Goal: Task Accomplishment & Management: Complete application form

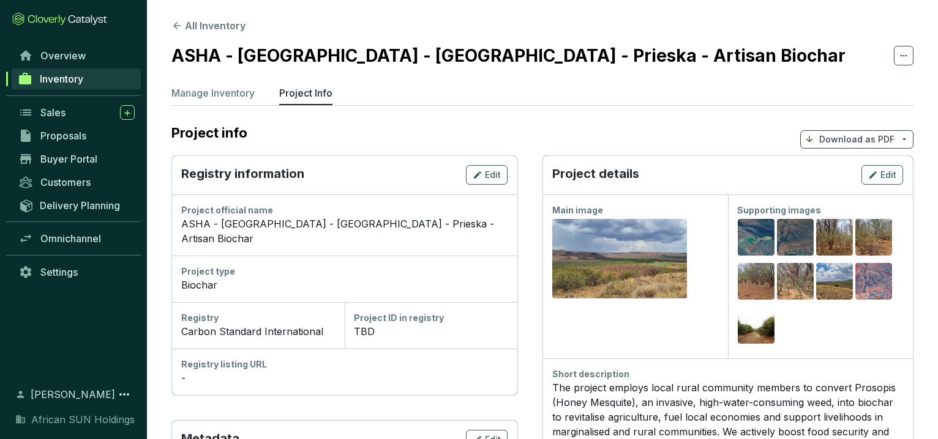
click at [896, 138] on span "Download as PDF" at bounding box center [856, 139] width 113 height 18
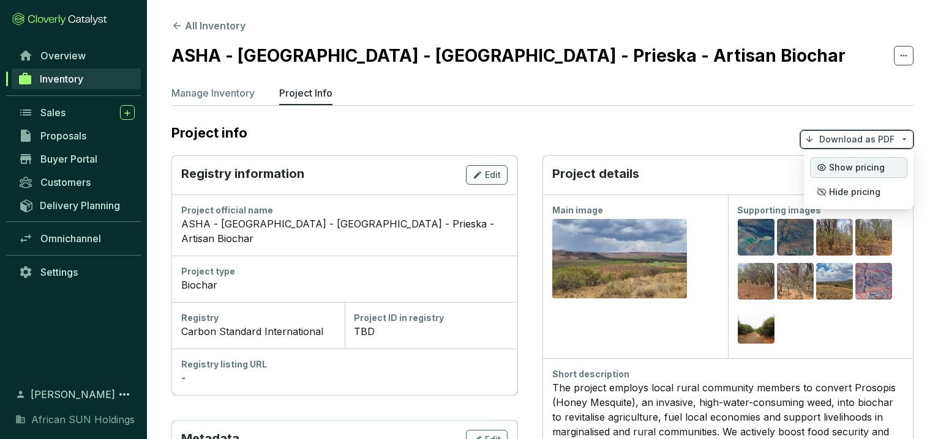
click at [873, 167] on span "Show pricing" at bounding box center [857, 168] width 56 height 10
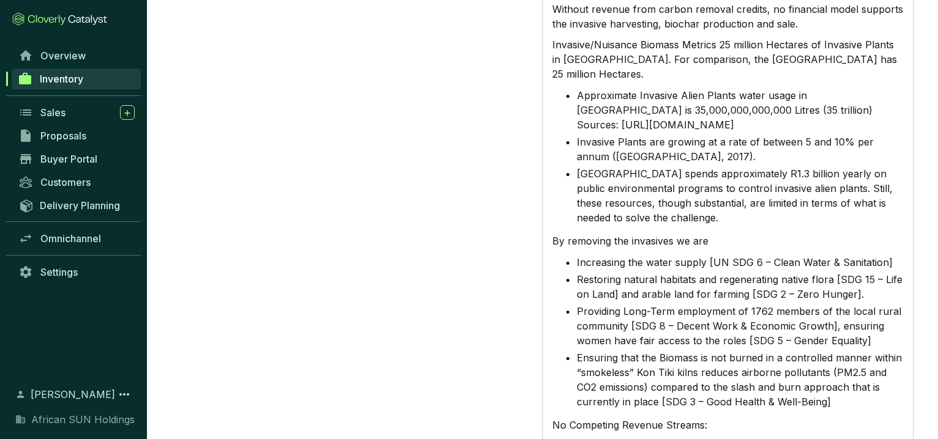
scroll to position [1156, 0]
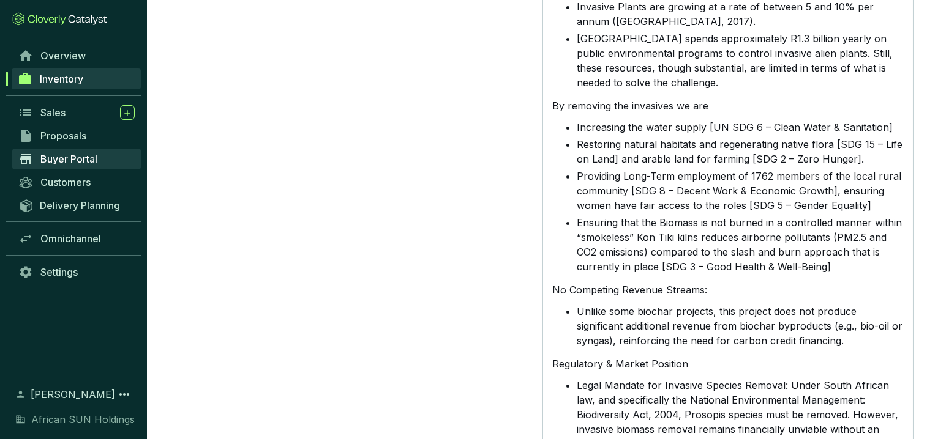
click at [85, 156] on span "Buyer Portal" at bounding box center [68, 159] width 57 height 12
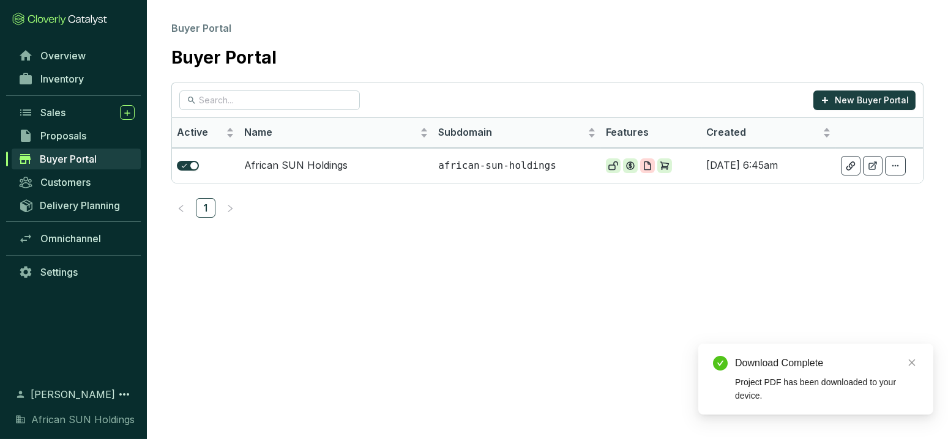
click at [402, 277] on section "Buyer Portal Buyer Portal New Buyer Portal Active Name Subdomain Features Creat…" at bounding box center [474, 219] width 948 height 439
click at [507, 163] on p "african-sun-holdings" at bounding box center [517, 165] width 158 height 13
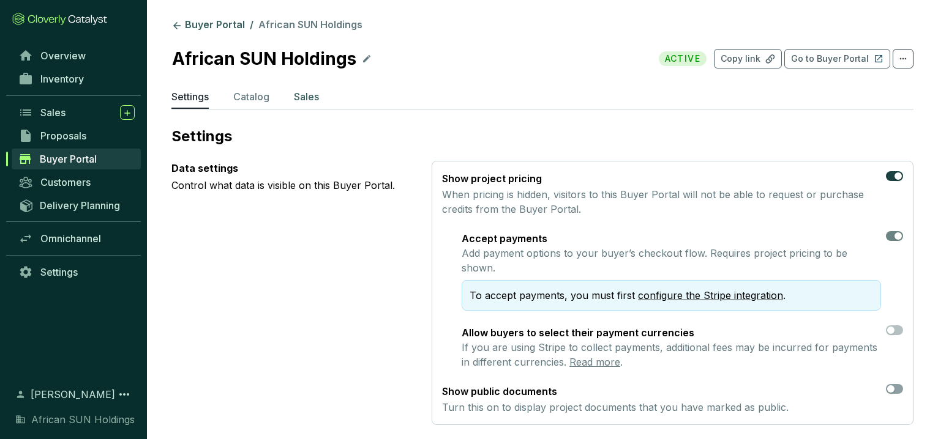
click at [308, 94] on p "Sales" at bounding box center [306, 96] width 25 height 15
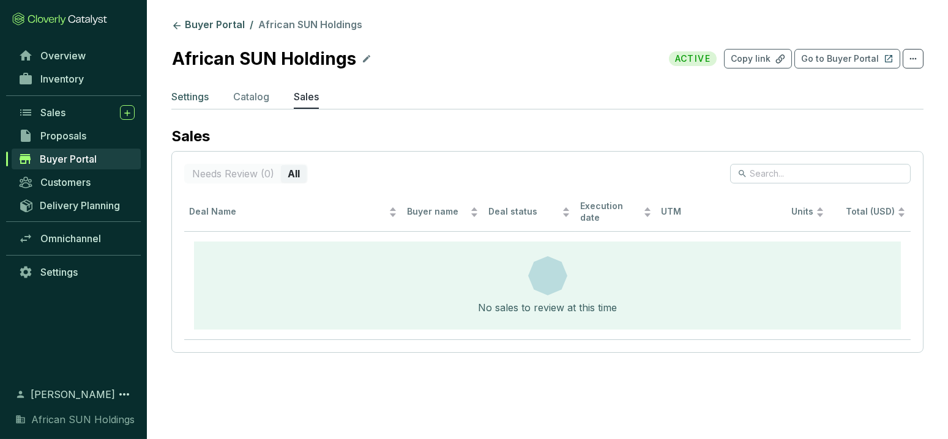
click at [194, 92] on p "Settings" at bounding box center [189, 96] width 37 height 15
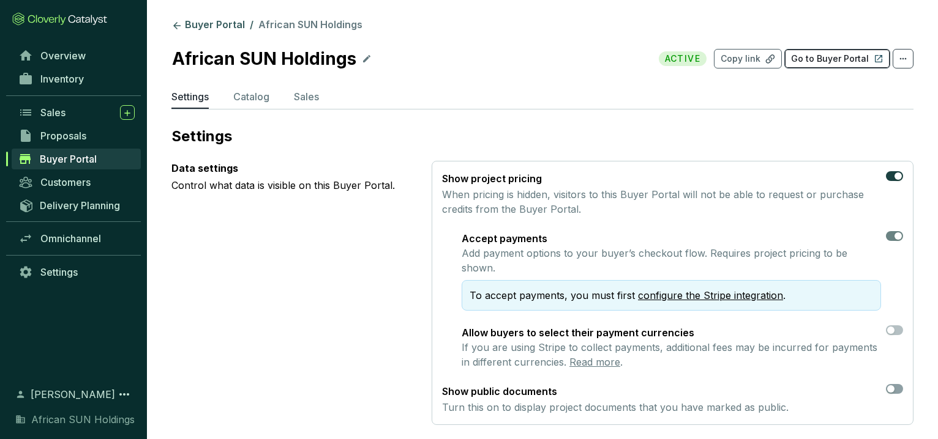
click at [851, 58] on p "Go to Buyer Portal" at bounding box center [830, 59] width 78 height 12
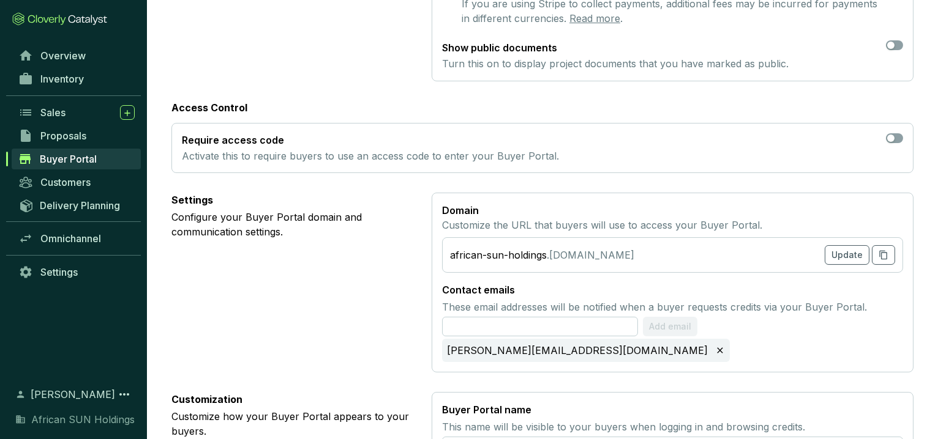
scroll to position [342, 0]
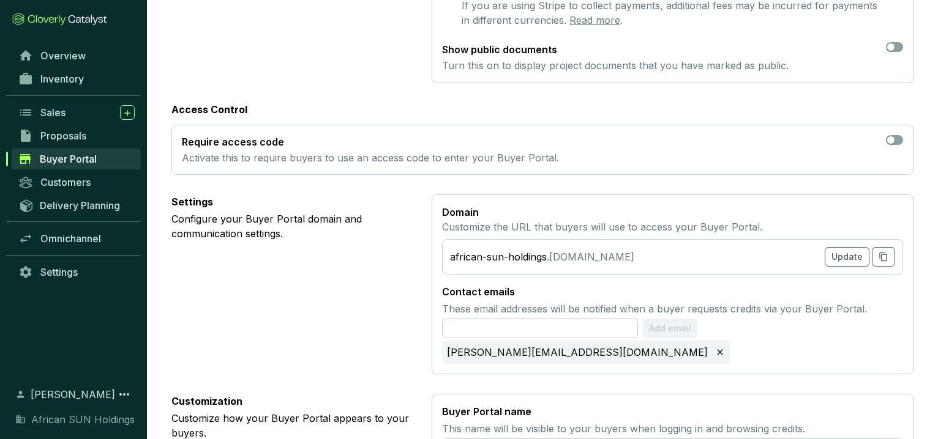
click at [61, 164] on span "Buyer Portal" at bounding box center [68, 159] width 57 height 12
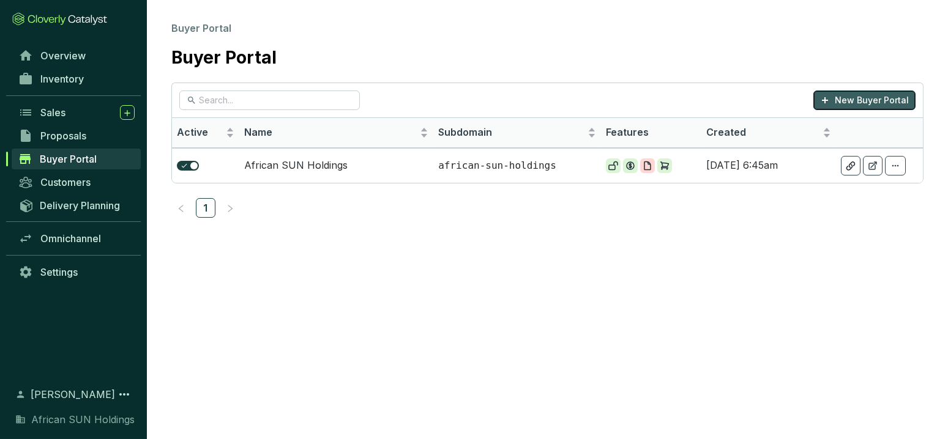
click at [858, 103] on p "New Buyer Portal" at bounding box center [872, 100] width 74 height 12
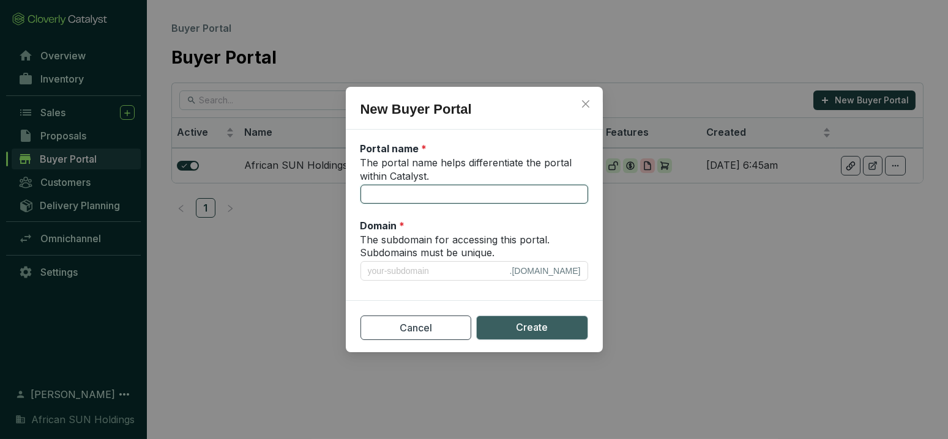
click at [430, 195] on input "The portal name helps differentiate the portal within Catalyst." at bounding box center [475, 195] width 228 height 20
type input "A"
type input "a"
type input "AS"
type input "as"
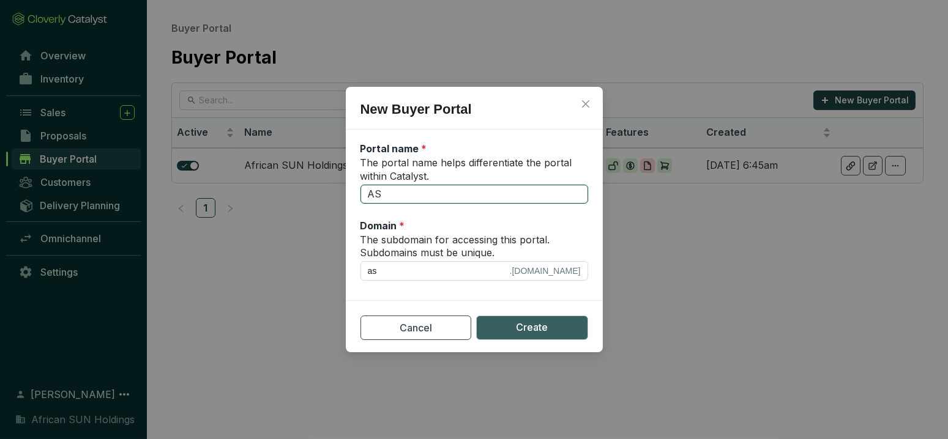
type input "ASH"
type input "ash"
type input "ASHA"
type input "asha"
type input "ASHA-A"
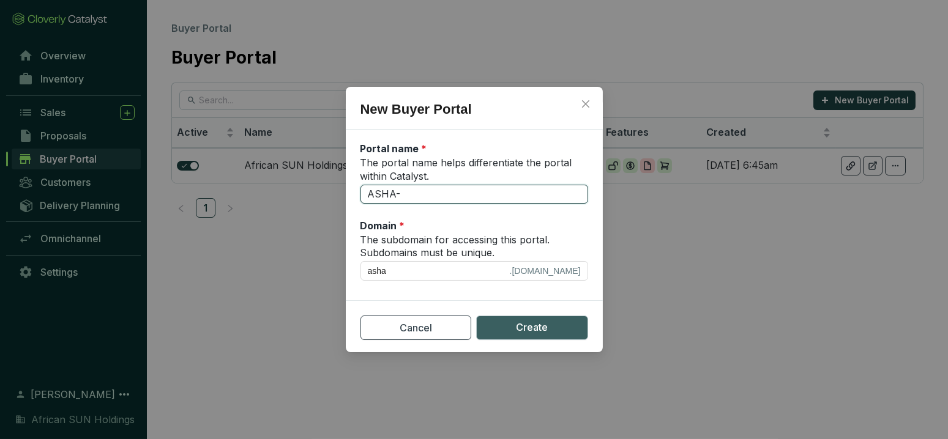
type input "asha-a"
type input "ASHA-"
type input "asha"
type input "ASHA-Z"
type input "asha-z"
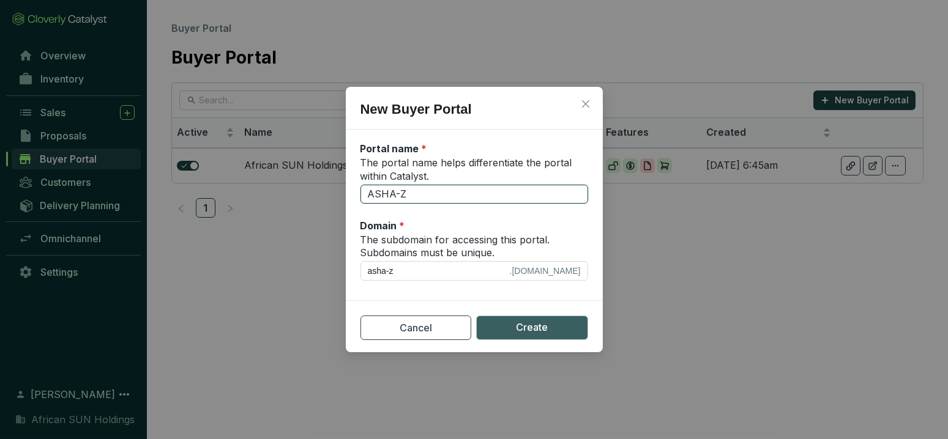
type input "ASHA-ZA"
type input "asha-za"
type input "ASHA-ZA_"
type input "asha-za_"
type input "ASHA-ZA"
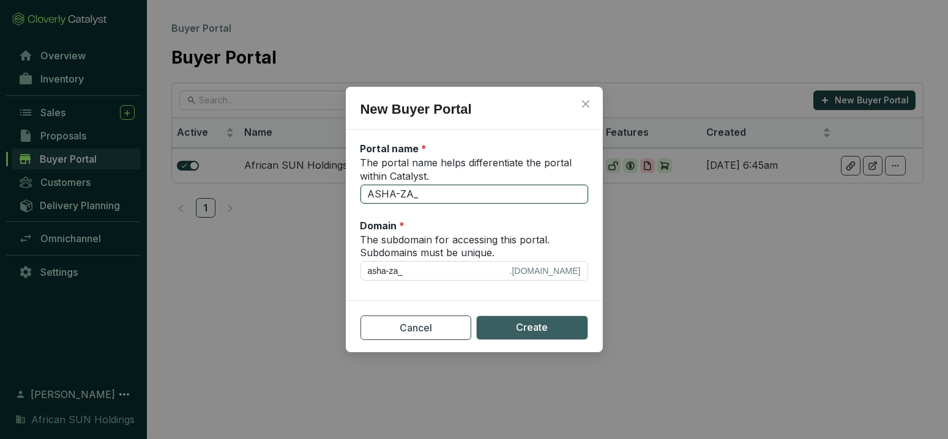
type input "asha-za"
type input "ASHA-ZA-N"
type input "asha-za-n"
type input "ASHA-ZA-[GEOGRAPHIC_DATA]"
type input "asha-za-[GEOGRAPHIC_DATA]"
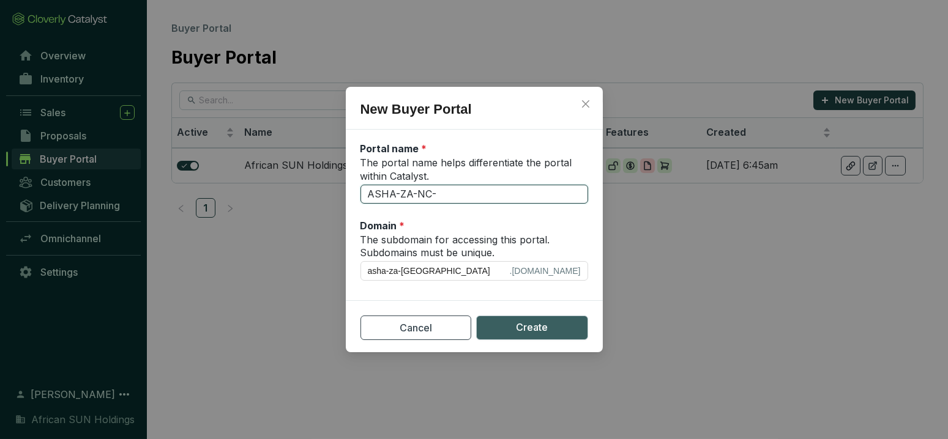
type input "ASHA-ZA-NC-P"
type input "asha-za-nc-p"
type input "ASHA-ZA-NC-PR"
type input "asha-za-nc-pr"
type input "ASHA-ZA-NC-PRI"
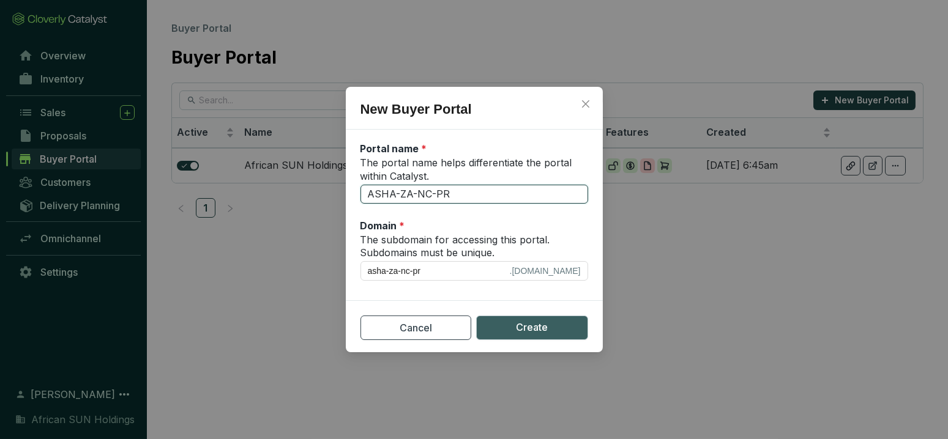
type input "asha-za-nc-pri"
type input "ASHA-ZA-NC-PRIE"
type input "asha-za-nc-prie"
type input "ASHA-ZA-NC-[PERSON_NAME]"
type input "asha-za-nc-[PERSON_NAME]"
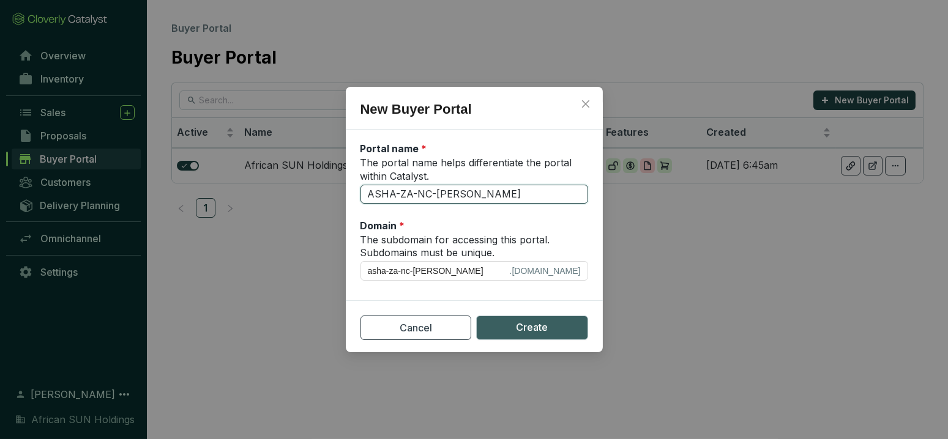
type input "ASHA-ZA-NC-PRIESJ"
type input "asha-za-nc-priesj"
type input "ASHA-ZA-NC-[PERSON_NAME]"
type input "asha-za-nc-[PERSON_NAME]"
type input "ASHA-ZA-NC-PRIE"
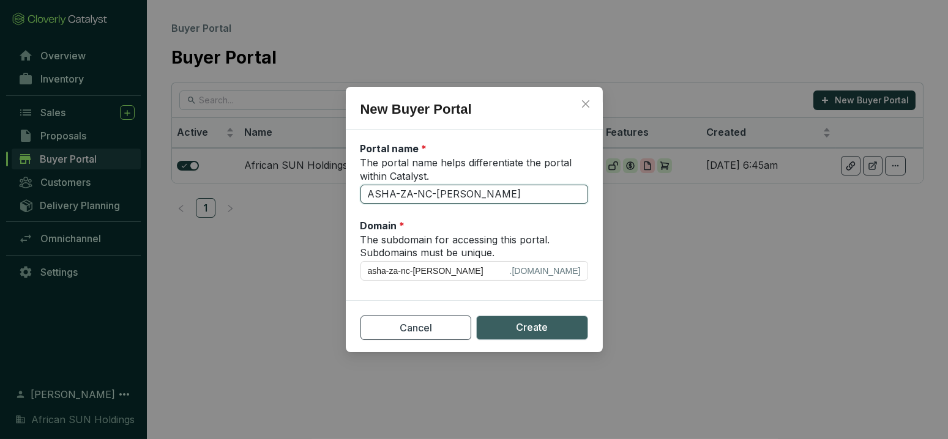
type input "asha-za-nc-prie"
type input "ASHA-ZA-NC-PRIEK"
type input "asha-za-nc-priek"
type input "ASHA-ZA-NC-[GEOGRAPHIC_DATA]"
type input "asha-za-nc-prieka"
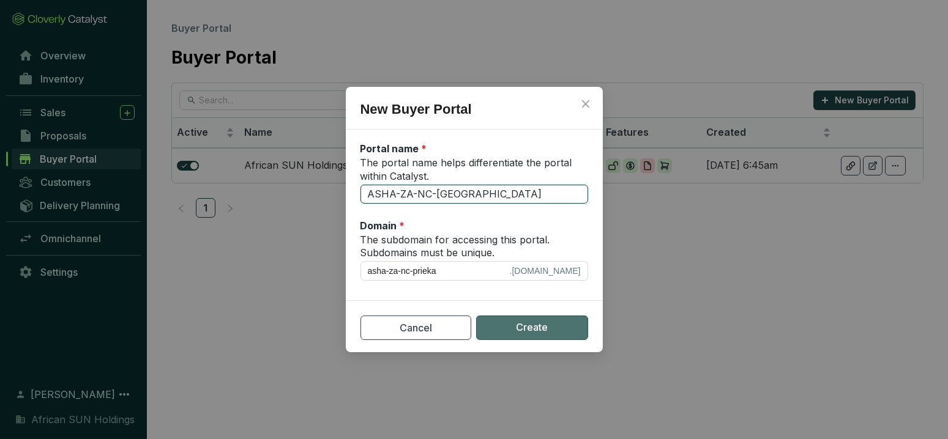
type input "ASHA-ZA-NC-[GEOGRAPHIC_DATA]"
click at [557, 327] on button "Create" at bounding box center [532, 328] width 112 height 24
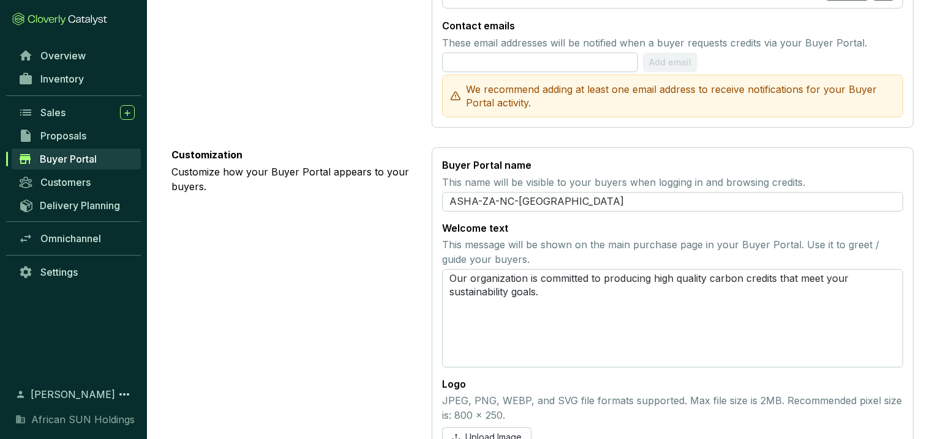
scroll to position [664, 0]
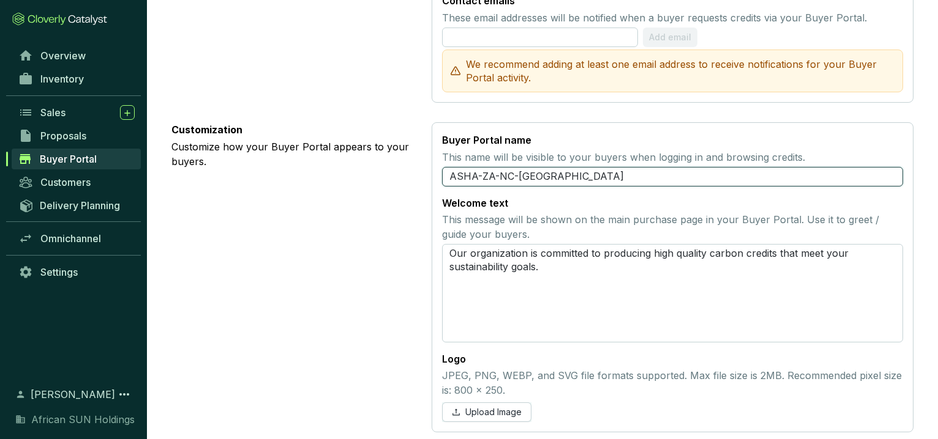
click at [533, 167] on input "ASHA-ZA-NC-[GEOGRAPHIC_DATA]" at bounding box center [672, 177] width 461 height 20
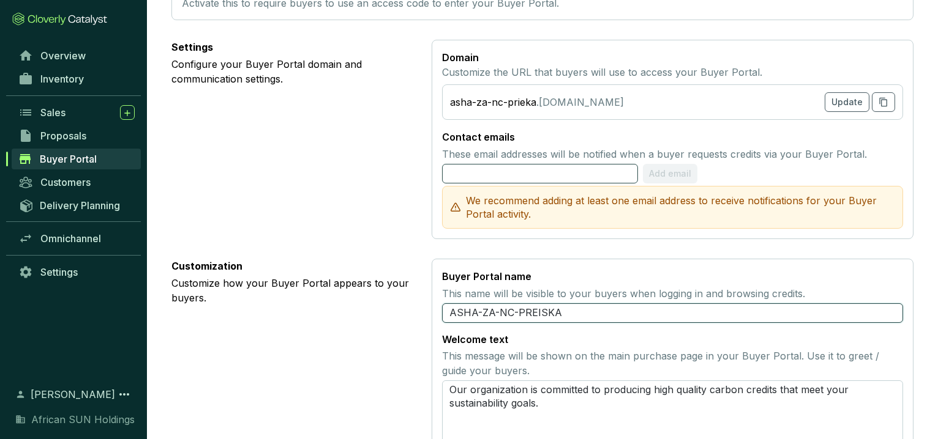
type input "ASHA-ZA-NC-PREISKA"
click at [471, 164] on input "text" at bounding box center [540, 174] width 196 height 20
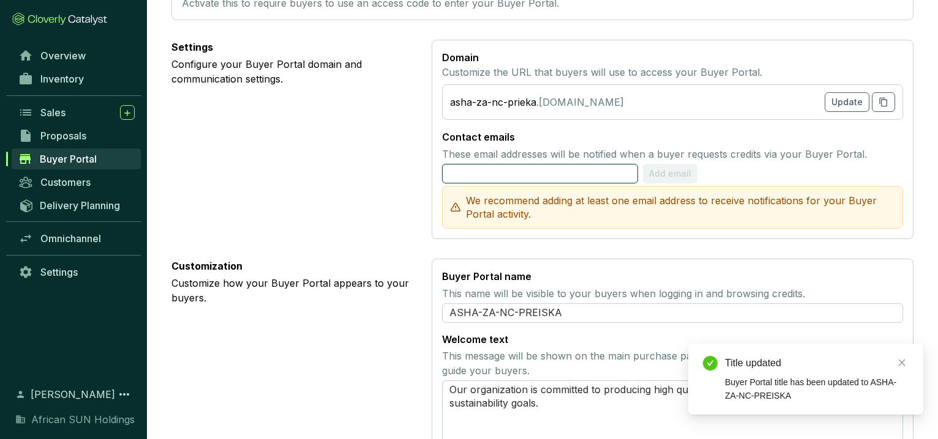
type input "[PERSON_NAME][EMAIL_ADDRESS][DOMAIN_NAME]"
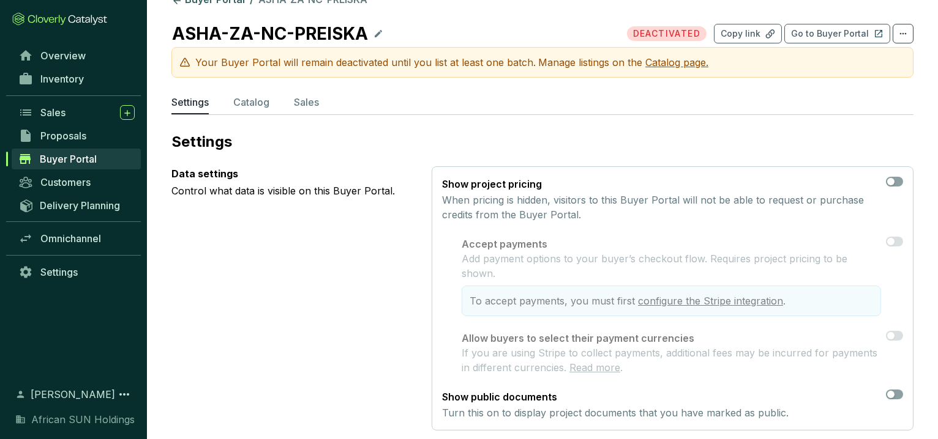
scroll to position [0, 0]
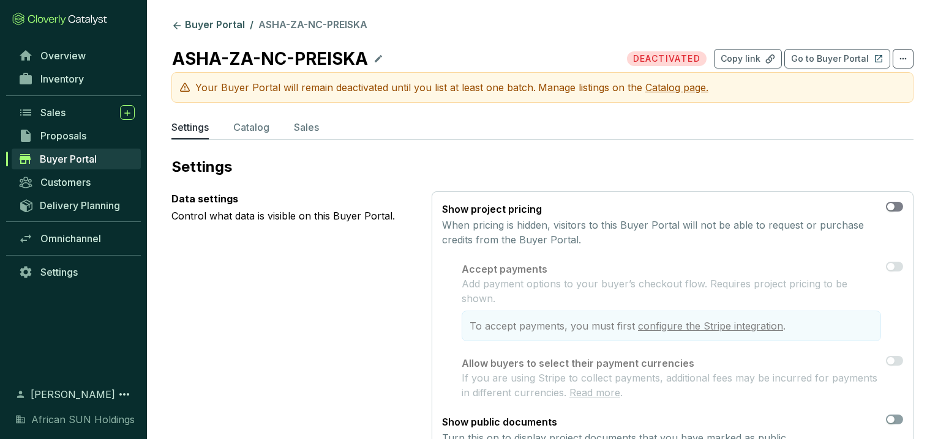
click at [899, 206] on span "button" at bounding box center [894, 207] width 17 height 10
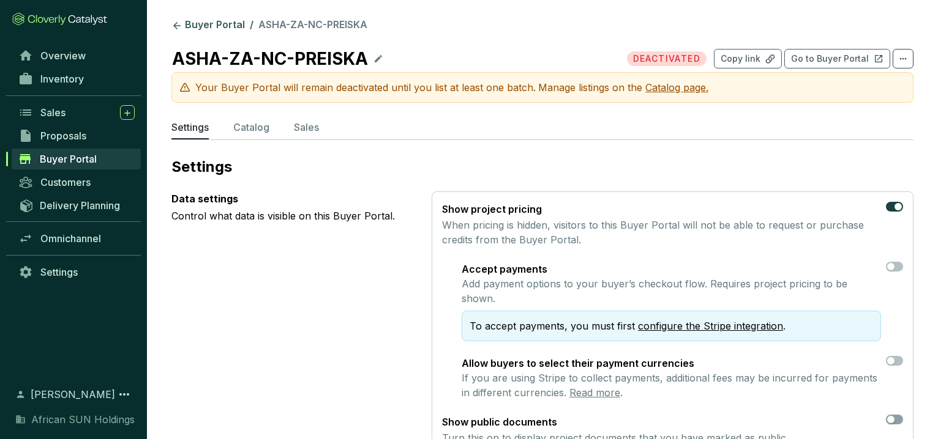
click at [902, 264] on section "Show project pricing When pricing is hidden, visitors to this Buyer Portal will…" at bounding box center [673, 324] width 482 height 264
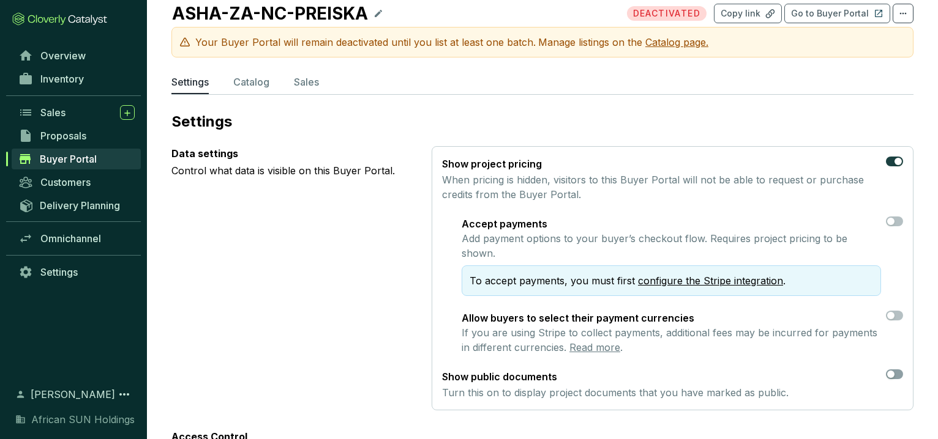
scroll to position [68, 0]
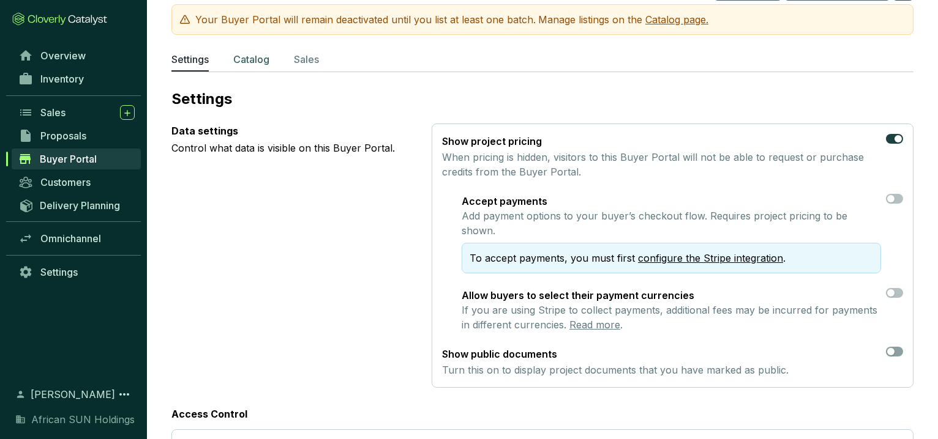
click at [258, 59] on p "Catalog" at bounding box center [251, 59] width 36 height 15
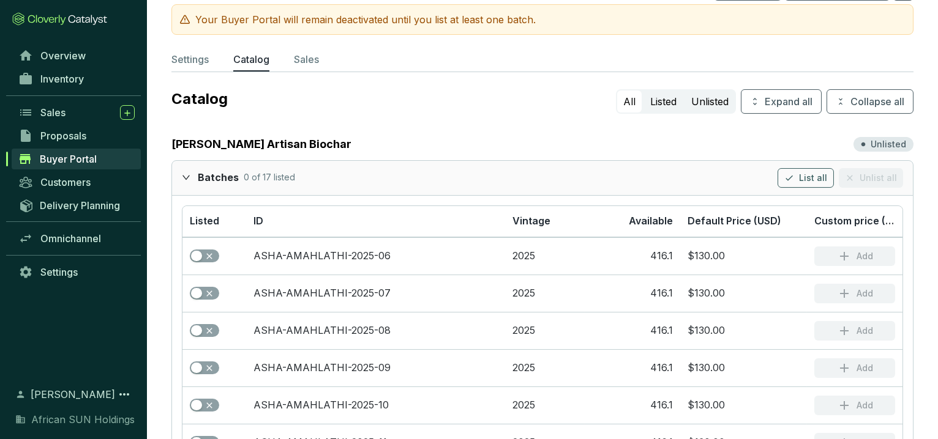
scroll to position [136, 0]
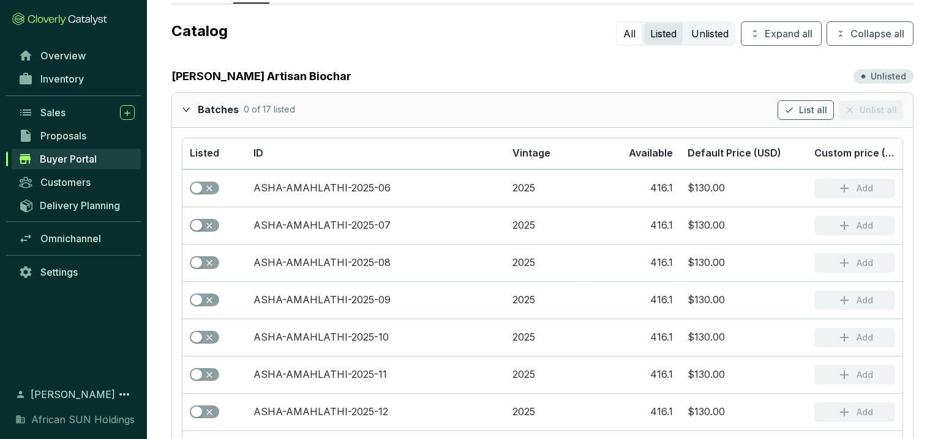
click at [659, 31] on button "Listed" at bounding box center [663, 34] width 39 height 22
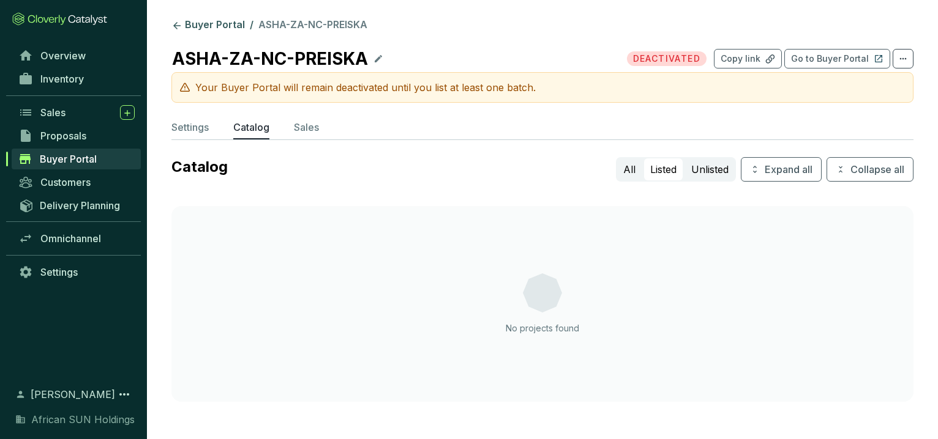
scroll to position [0, 0]
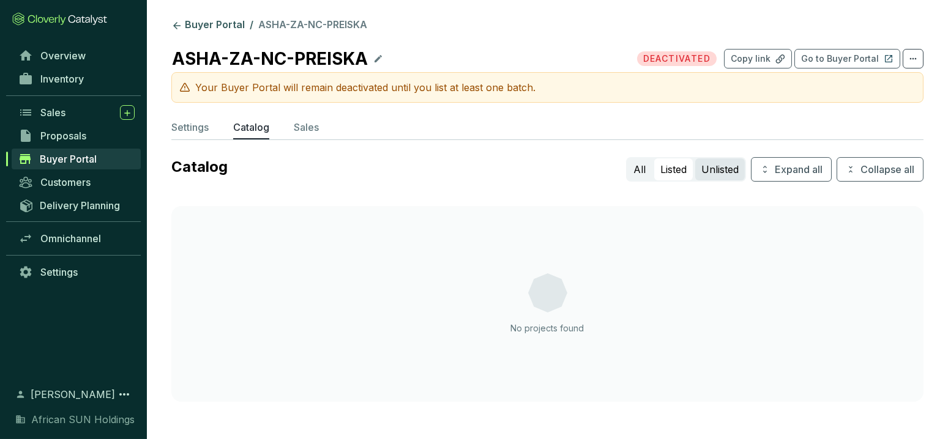
click at [719, 173] on button "Unlisted" at bounding box center [720, 170] width 50 height 22
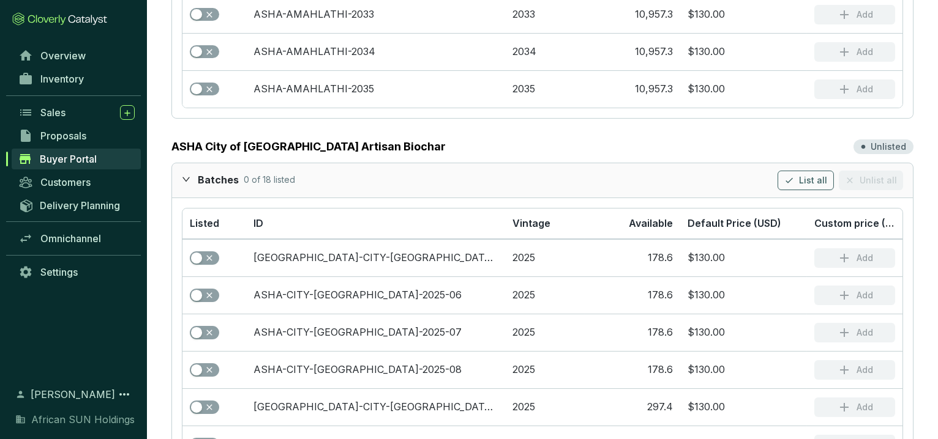
scroll to position [9995, 0]
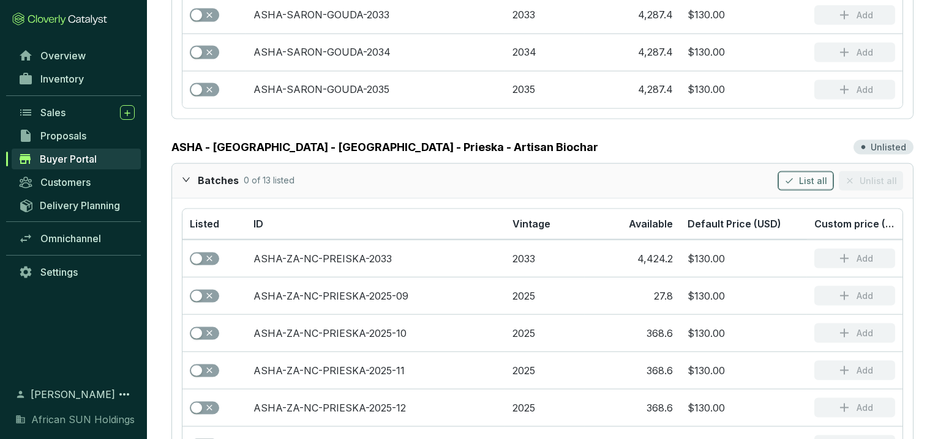
click at [813, 175] on span "List all" at bounding box center [813, 181] width 28 height 12
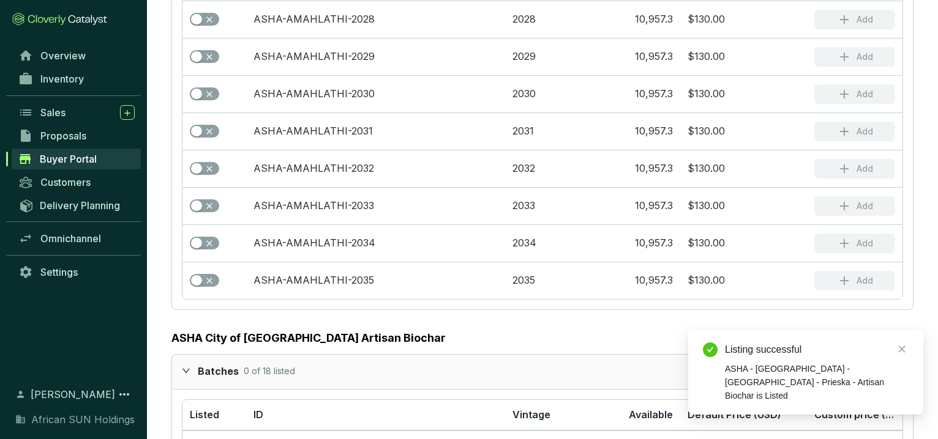
scroll to position [0, 0]
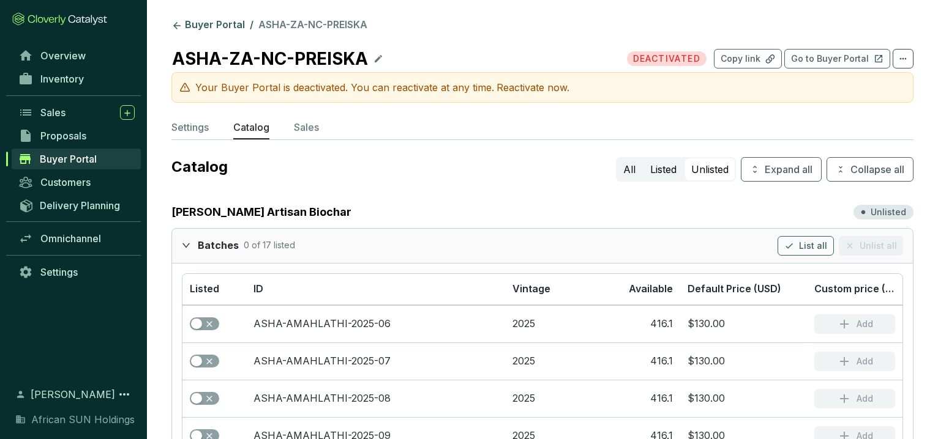
click at [534, 84] on p "Reactivate now." at bounding box center [532, 87] width 73 height 15
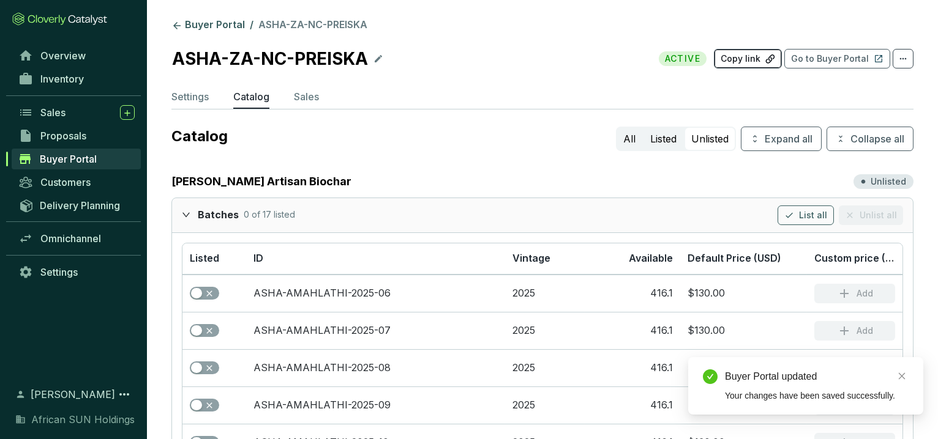
click at [749, 56] on p "Copy link" at bounding box center [740, 59] width 40 height 12
click at [850, 62] on p "Go to Buyer Portal" at bounding box center [830, 59] width 78 height 12
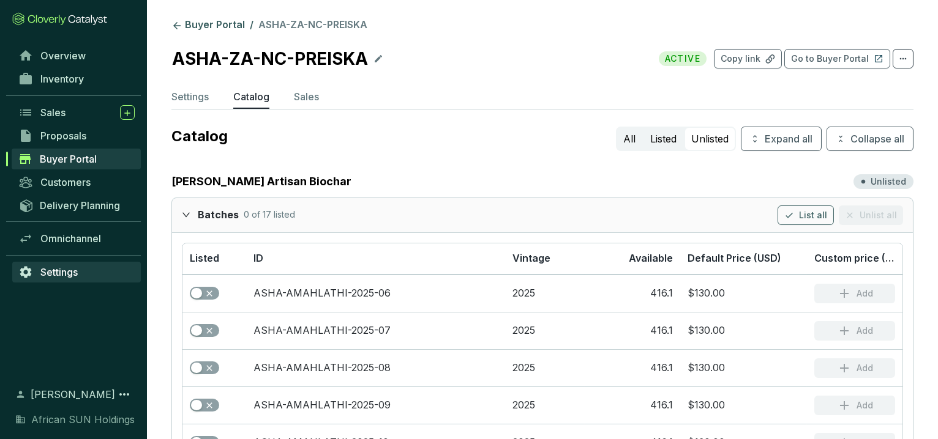
click at [54, 273] on span "Settings" at bounding box center [58, 272] width 37 height 12
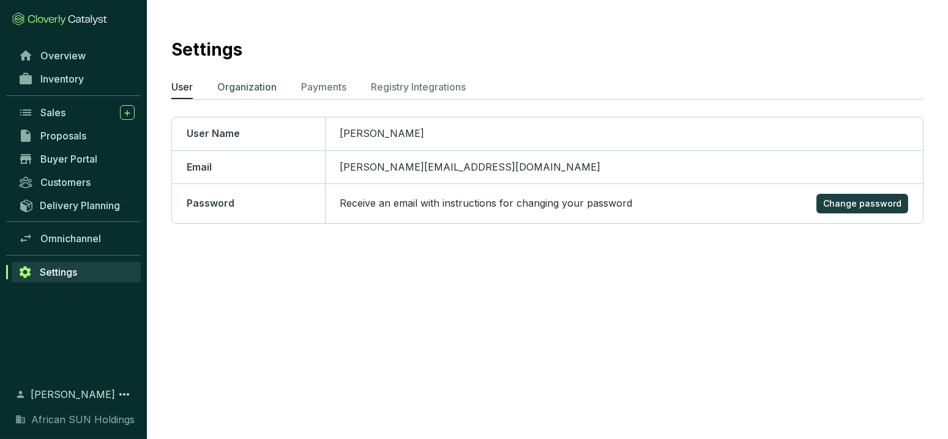
click at [261, 83] on p "Organization" at bounding box center [246, 87] width 59 height 15
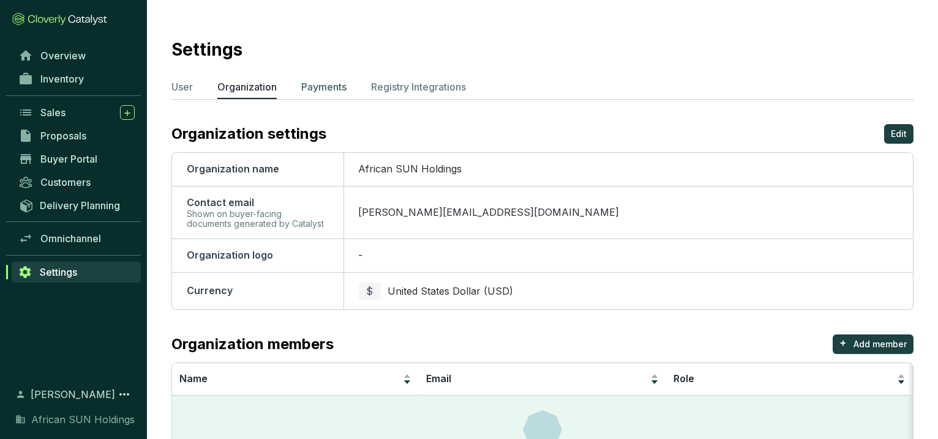
click at [324, 83] on p "Payments" at bounding box center [323, 87] width 45 height 15
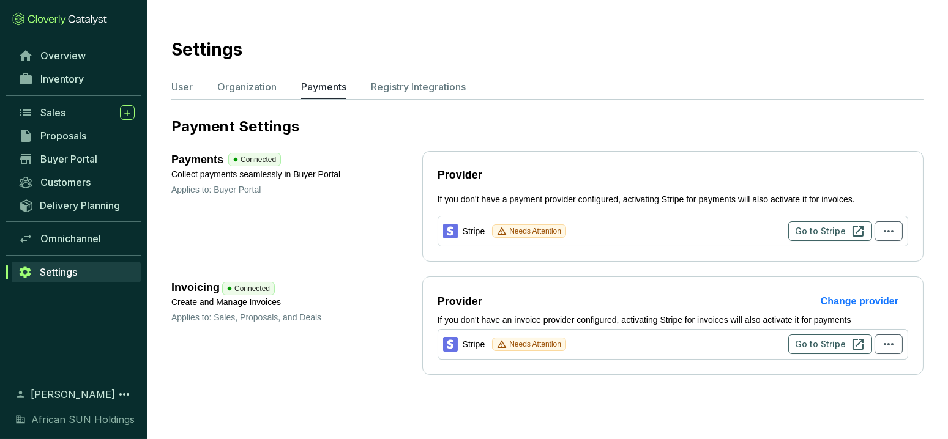
click at [189, 77] on section "Settings User Organization Payments Registry Integrations Payment Settings Paym…" at bounding box center [547, 203] width 801 height 407
click at [189, 89] on p "User" at bounding box center [181, 87] width 21 height 15
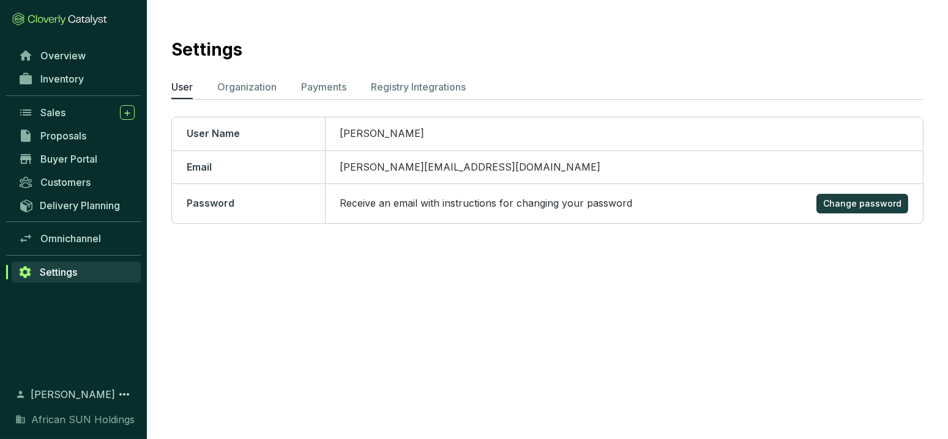
click at [59, 423] on span "African SUN Holdings" at bounding box center [82, 420] width 103 height 15
click at [119, 395] on icon at bounding box center [124, 394] width 15 height 15
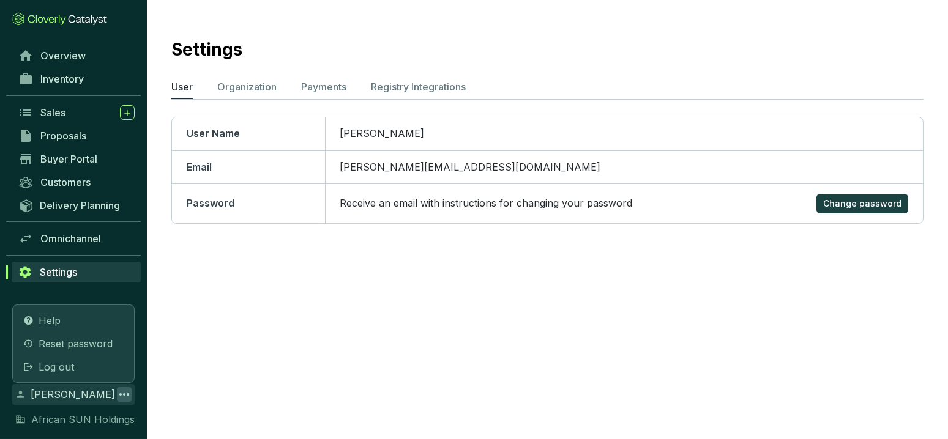
click at [295, 288] on section "Settings User Organization Payments Registry Integrations User Name [PERSON_NAM…" at bounding box center [474, 219] width 948 height 439
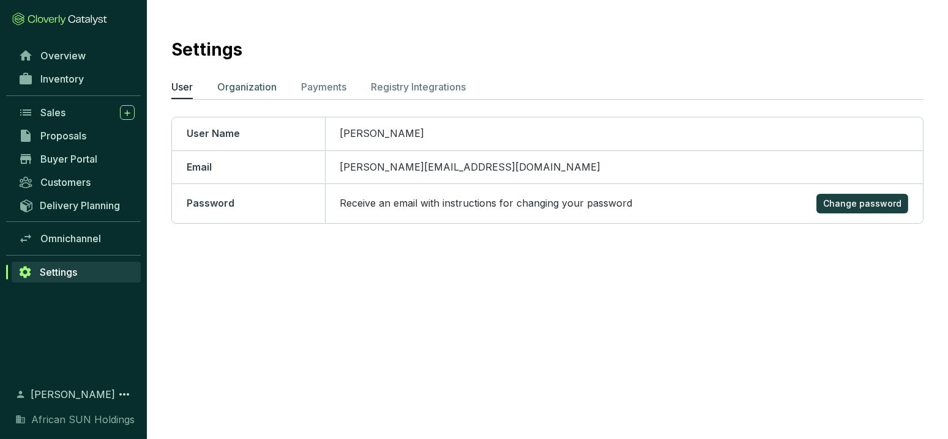
click at [225, 88] on p "Organization" at bounding box center [246, 87] width 59 height 15
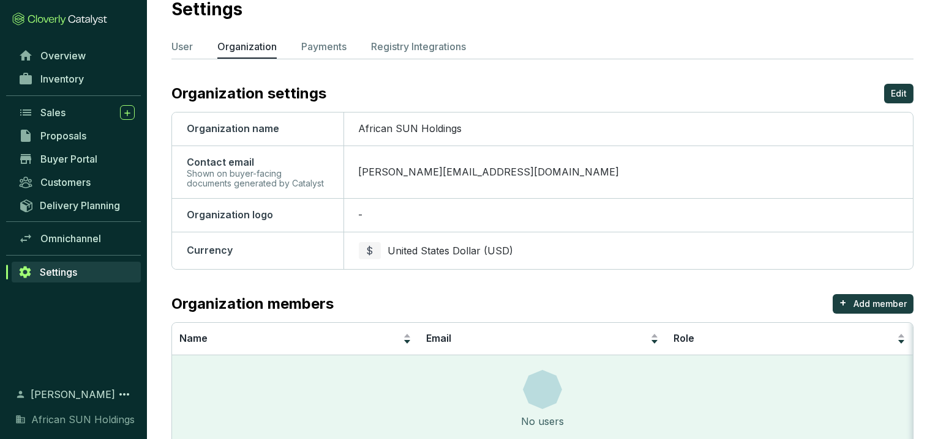
scroll to position [76, 0]
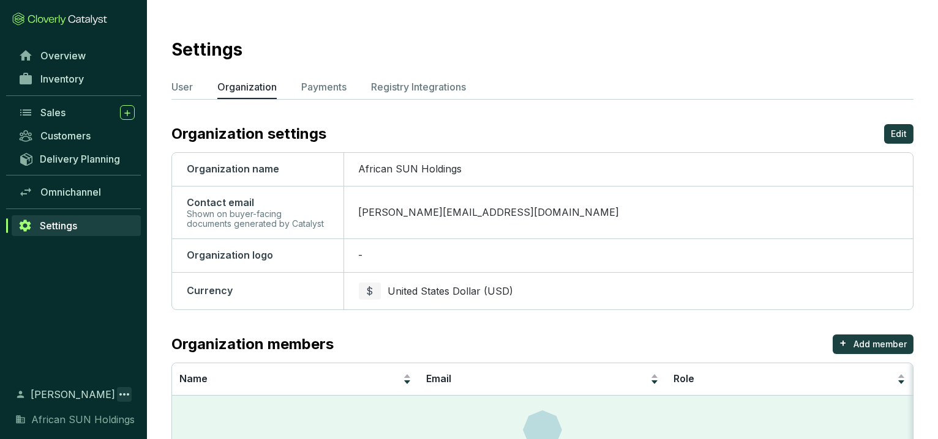
click at [121, 398] on icon at bounding box center [124, 394] width 15 height 15
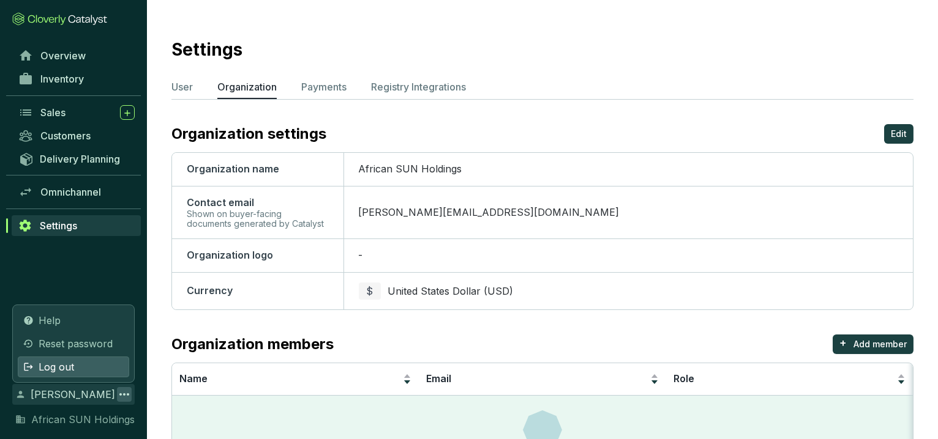
click at [70, 364] on span "Log out" at bounding box center [57, 367] width 36 height 15
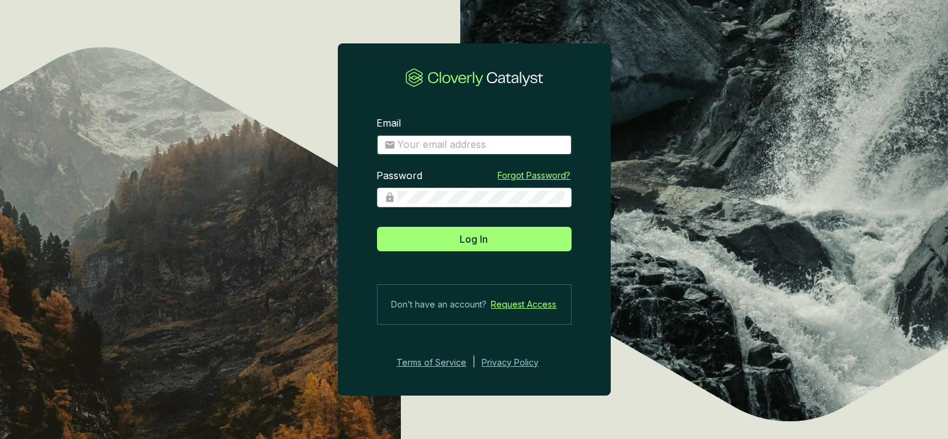
type input "[PERSON_NAME][EMAIL_ADDRESS][DOMAIN_NAME]"
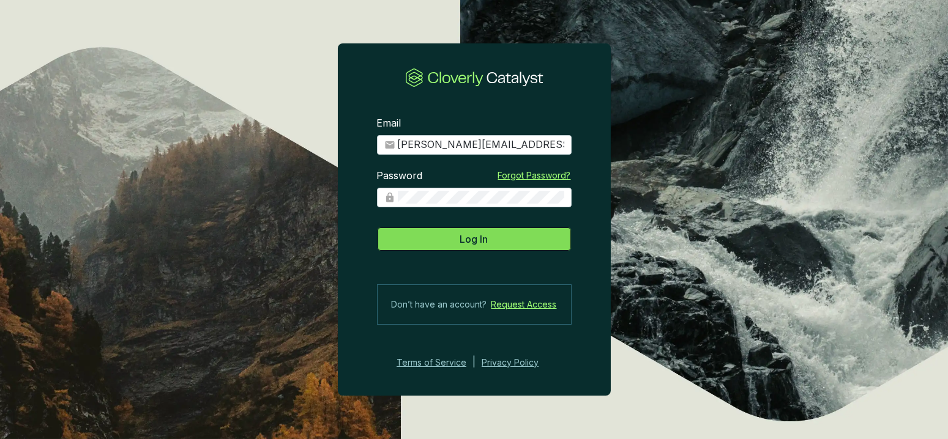
click at [485, 246] on span "Log In" at bounding box center [474, 239] width 28 height 15
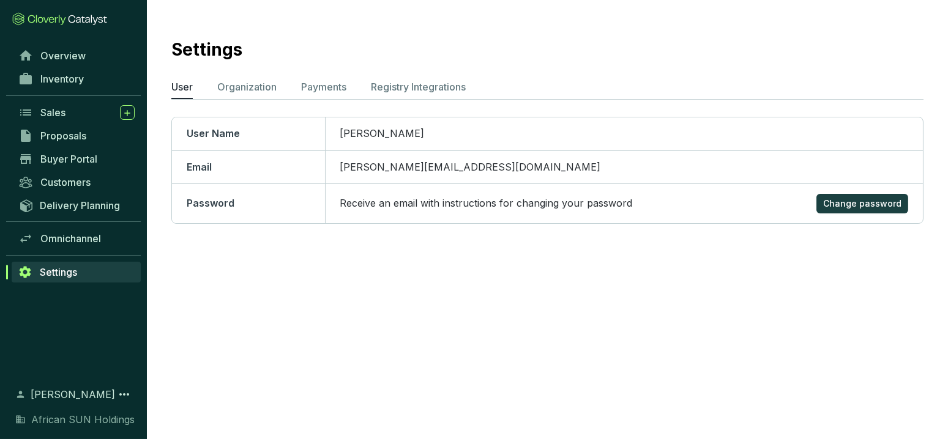
click at [70, 391] on span "[PERSON_NAME]" at bounding box center [73, 394] width 84 height 15
drag, startPoint x: 70, startPoint y: 391, endPoint x: 48, endPoint y: 367, distance: 32.0
click at [48, 367] on div "Overview Inventory Sales Proposals Buyer Portal Customers Delivery Planning Omn…" at bounding box center [73, 208] width 147 height 328
click at [26, 280] on link "Settings" at bounding box center [76, 272] width 129 height 21
click at [241, 88] on p "Organization" at bounding box center [246, 87] width 59 height 15
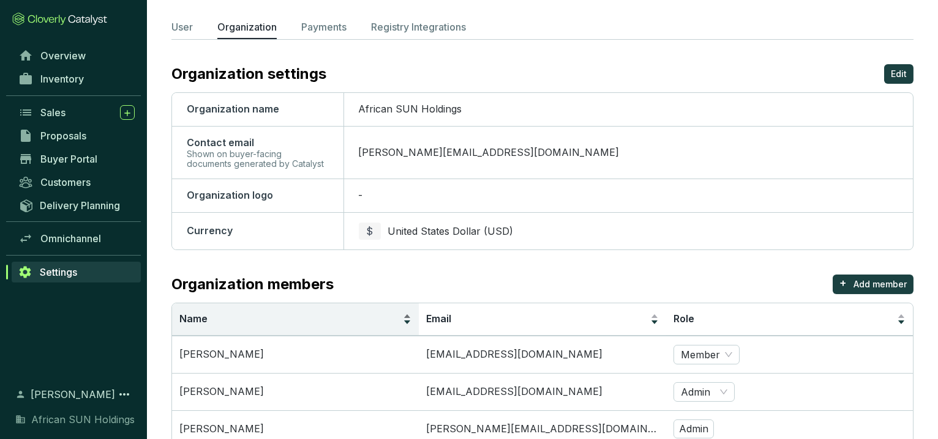
scroll to position [98, 0]
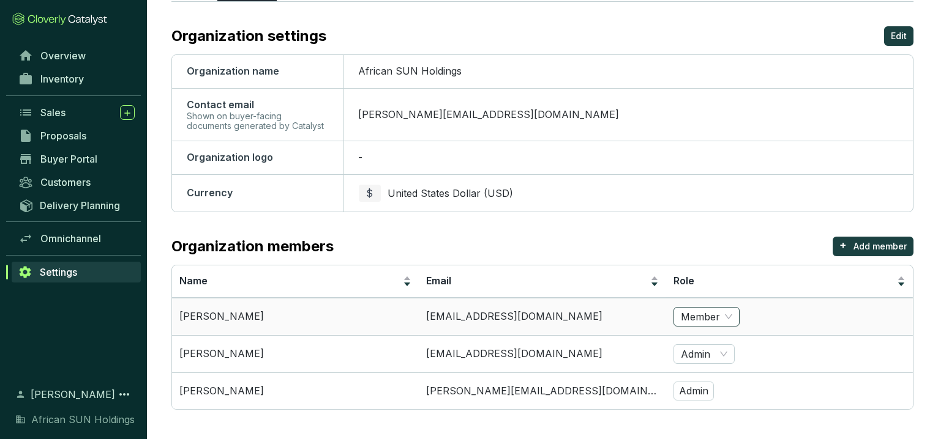
click at [726, 313] on span "Member" at bounding box center [706, 317] width 51 height 18
click at [706, 276] on div "Admin" at bounding box center [706, 272] width 46 height 13
